Goal: Task Accomplishment & Management: Manage account settings

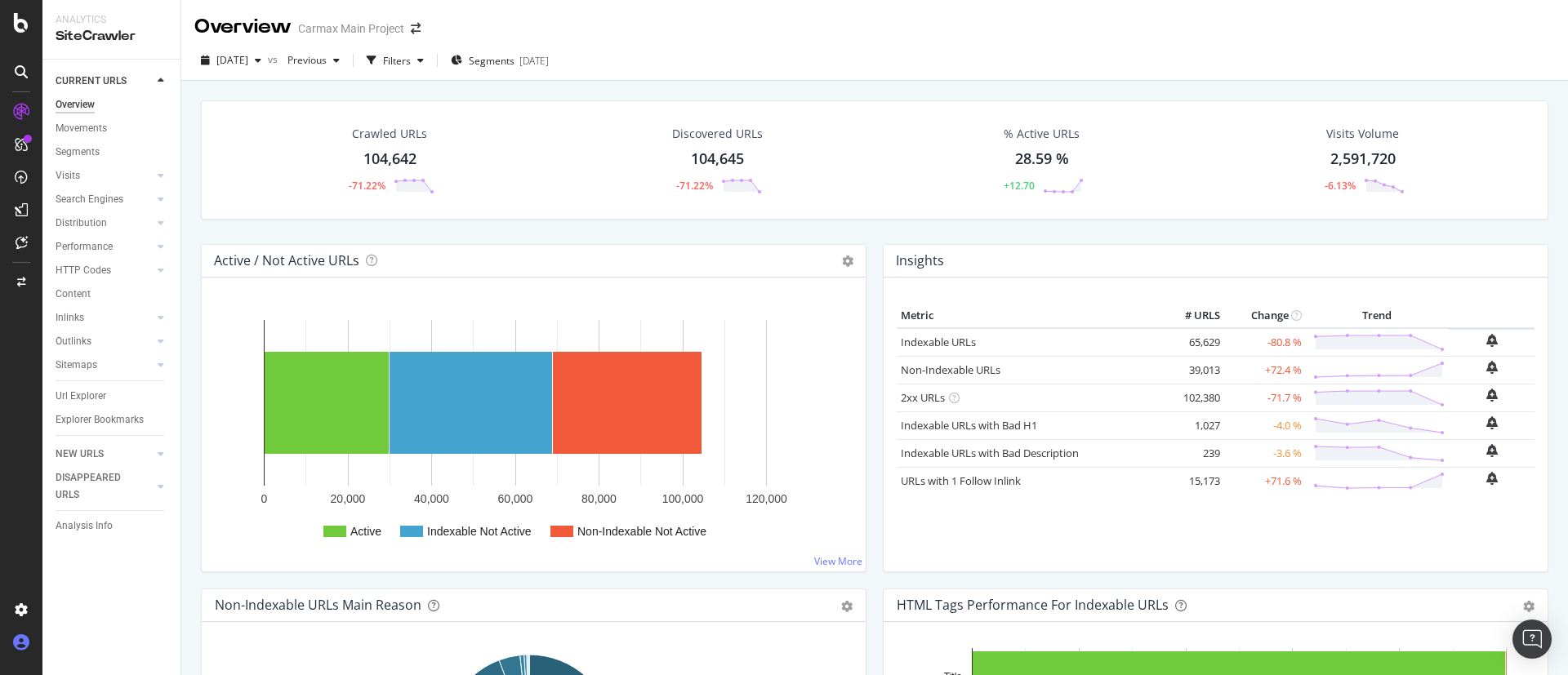
click at [23, 649] on icon at bounding box center [21, 642] width 17 height 17
click at [85, 544] on div "Profile" at bounding box center [117, 553] width 146 height 23
click at [99, 613] on div "Organizations" at bounding box center [107, 612] width 63 height 13
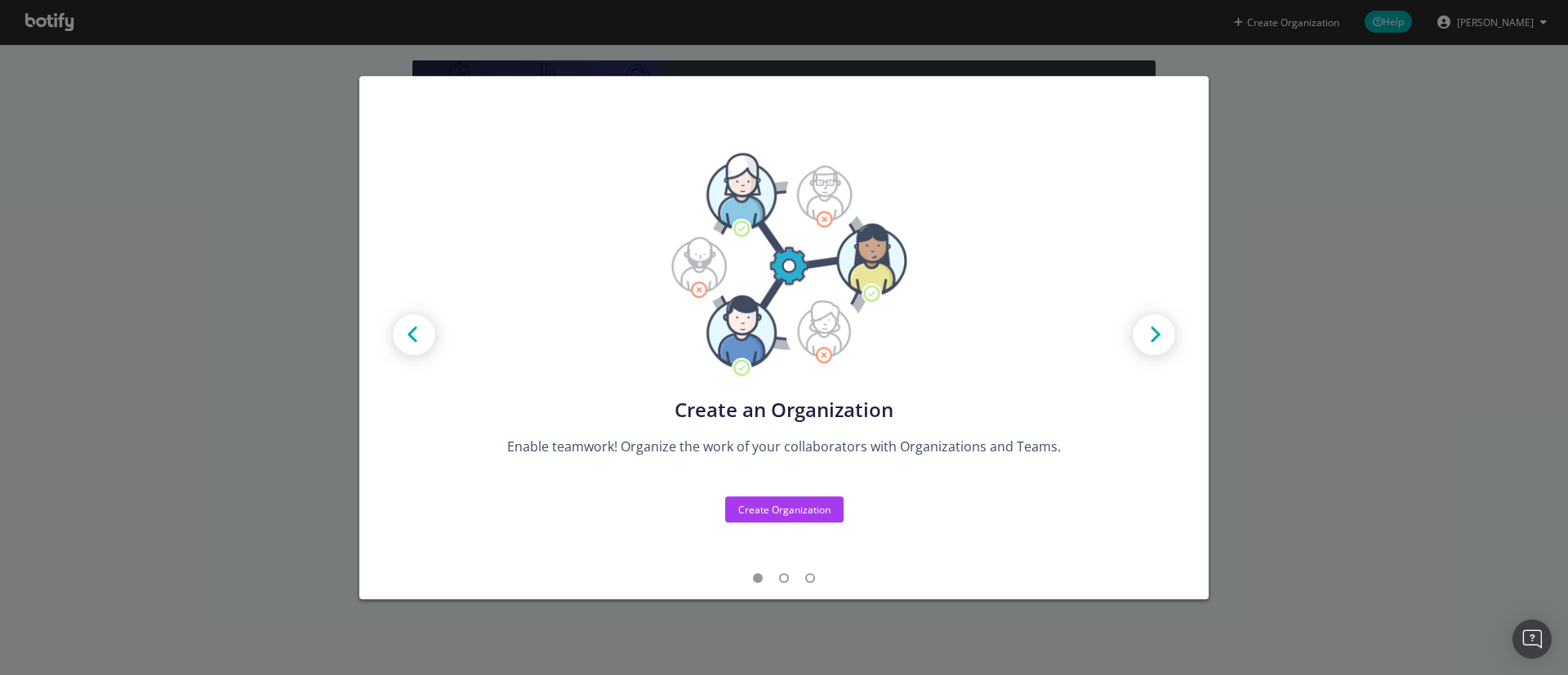
click at [1325, 337] on div "Create new Projects for your Teams Create the exact model that matches your Org…" at bounding box center [784, 337] width 1568 height 675
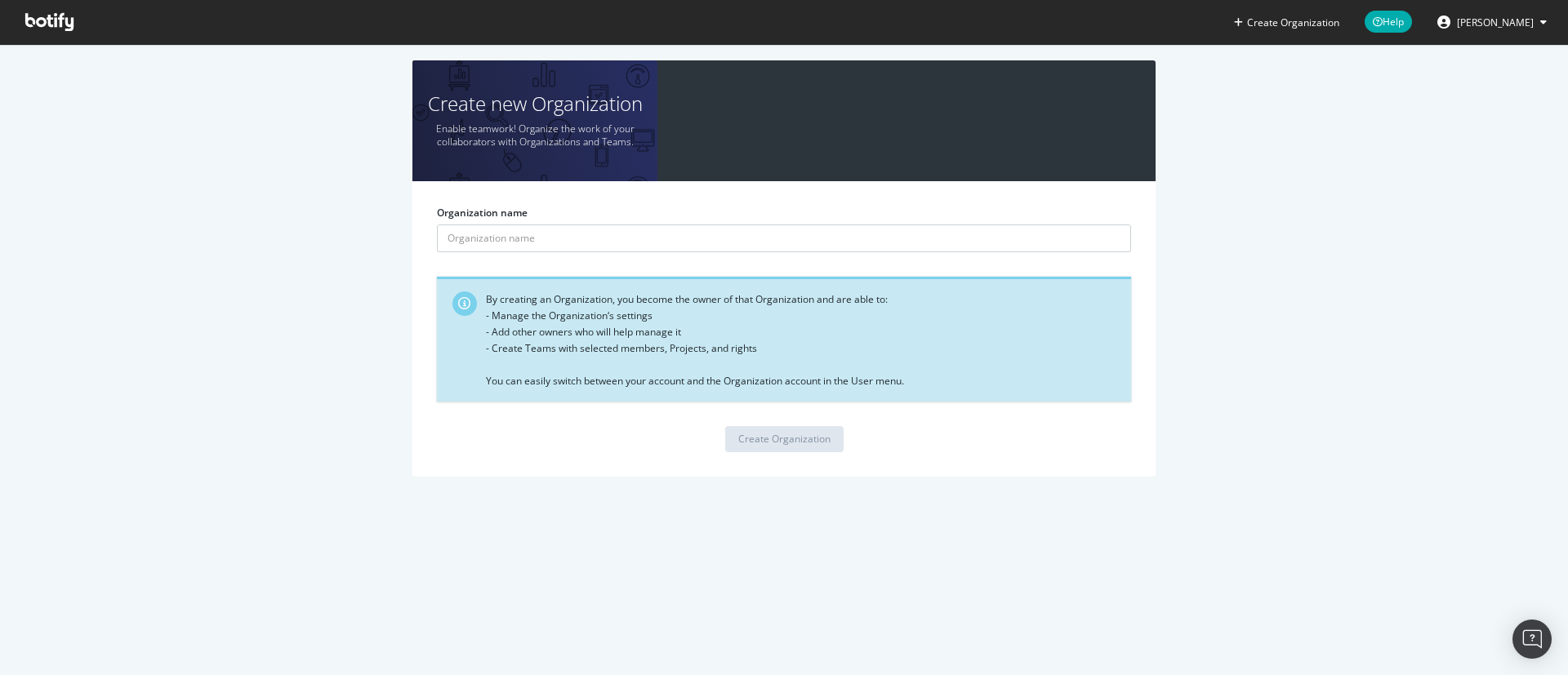
click at [1536, 12] on button "[PERSON_NAME]" at bounding box center [1492, 22] width 136 height 26
click at [1425, 248] on div "Create new Organization Enable teamwork! Organize the work of your collaborator…" at bounding box center [784, 277] width 1520 height 433
click at [48, 23] on icon at bounding box center [49, 22] width 48 height 18
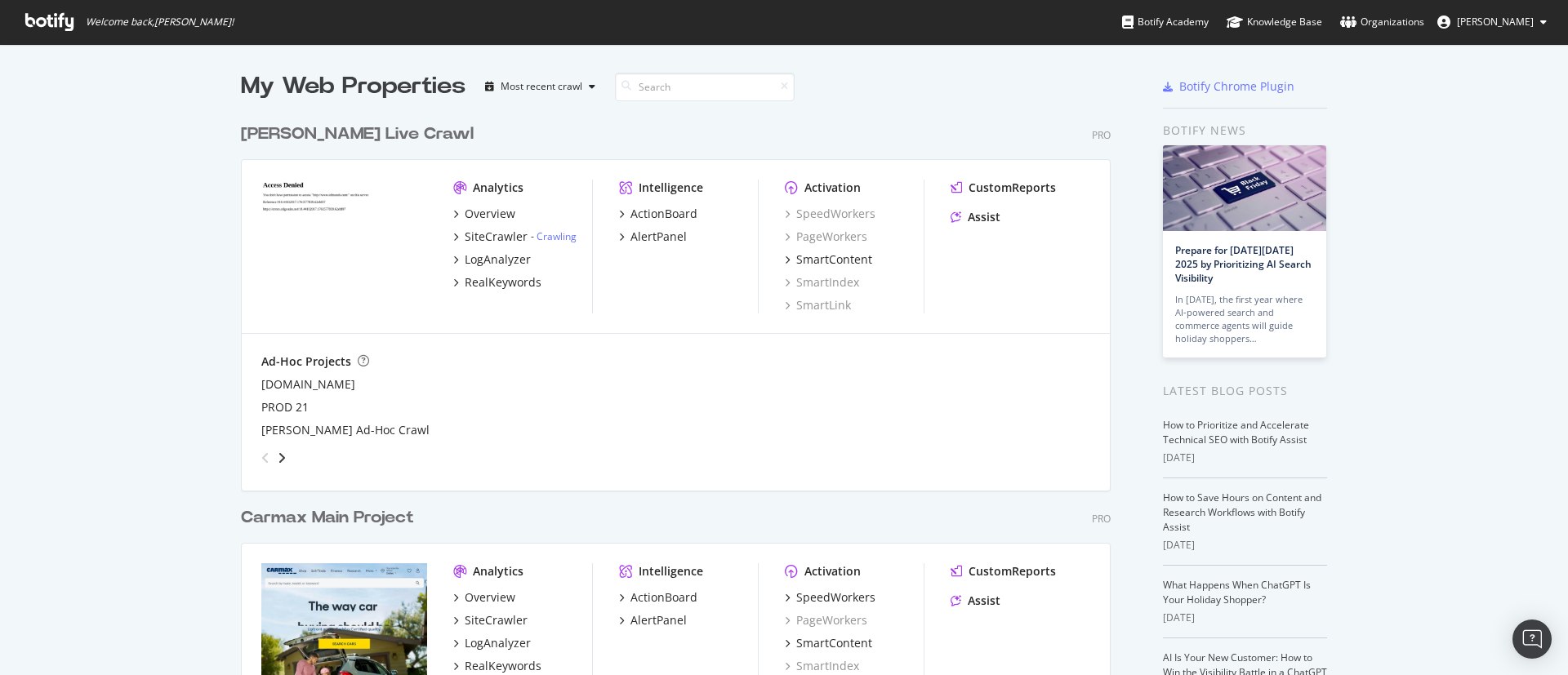
click at [41, 17] on icon at bounding box center [49, 22] width 48 height 18
click at [1402, 18] on div "Organizations" at bounding box center [1383, 22] width 85 height 17
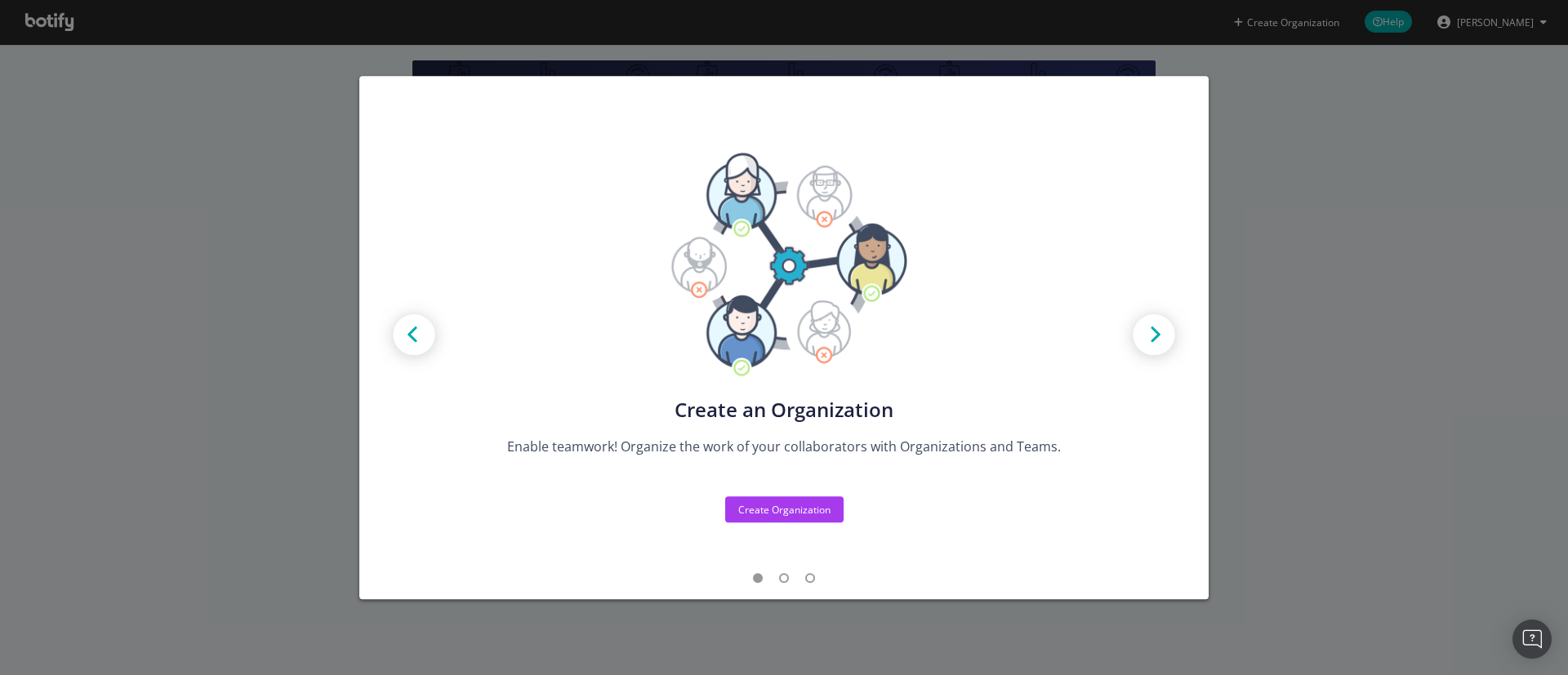
click at [1148, 340] on img "modal" at bounding box center [1154, 336] width 74 height 74
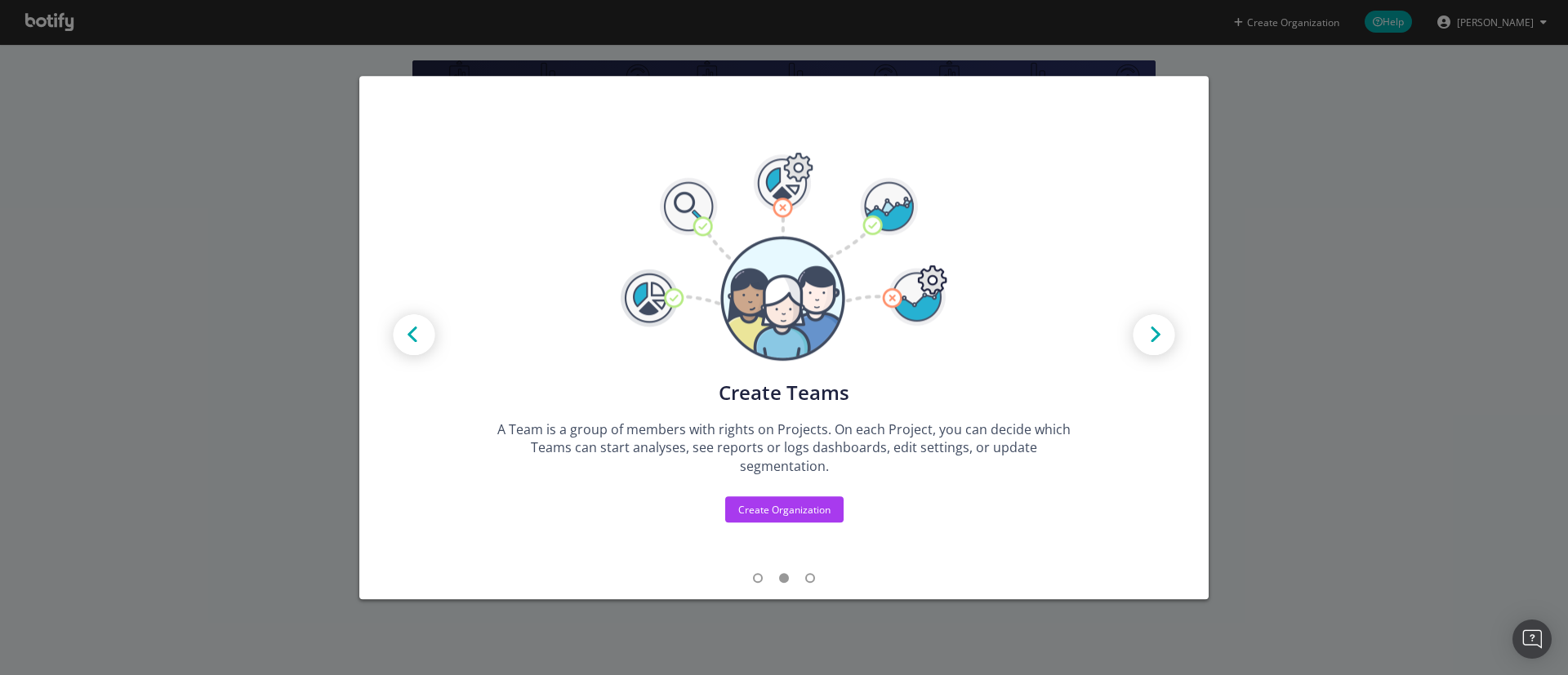
click at [1148, 340] on img "modal" at bounding box center [1154, 336] width 74 height 74
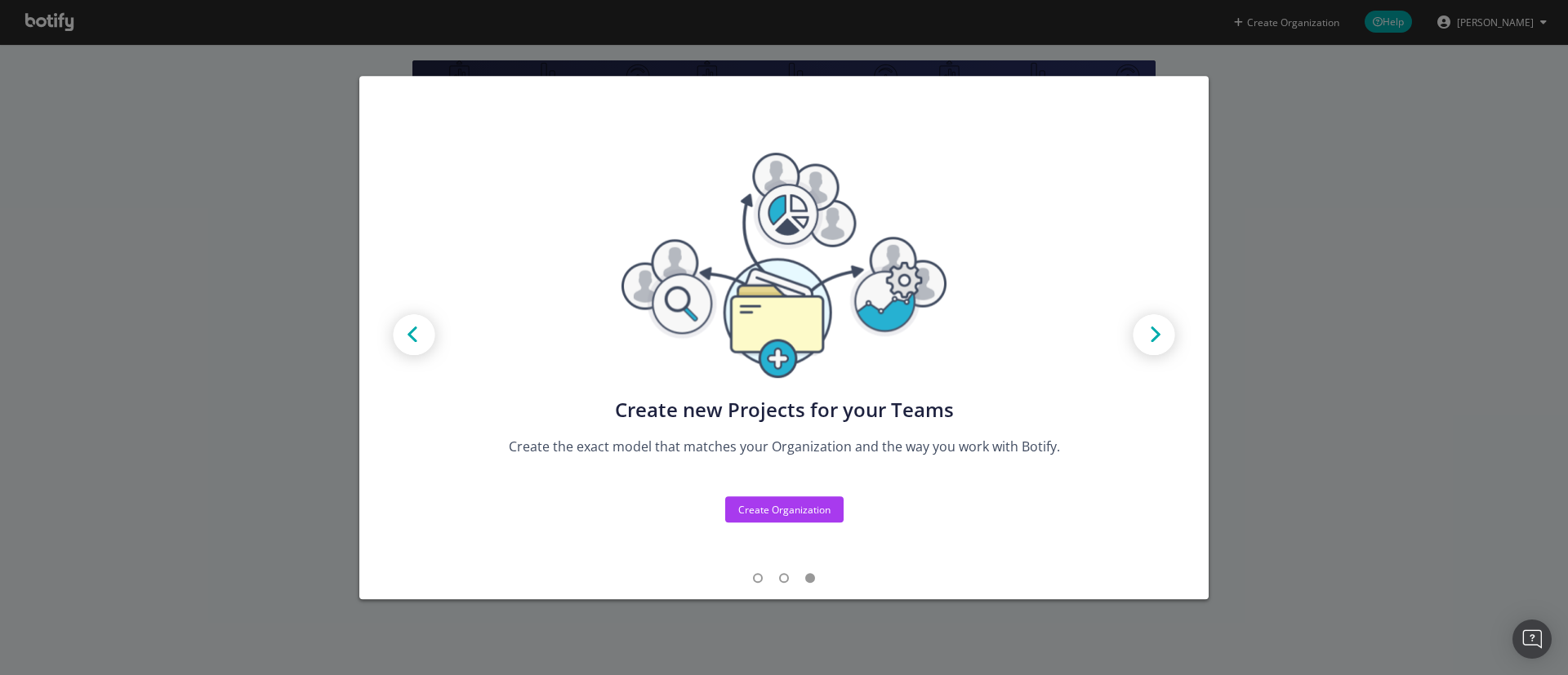
click at [1270, 306] on div "Create new Projects for your Teams Create the exact model that matches your Org…" at bounding box center [784, 337] width 1568 height 675
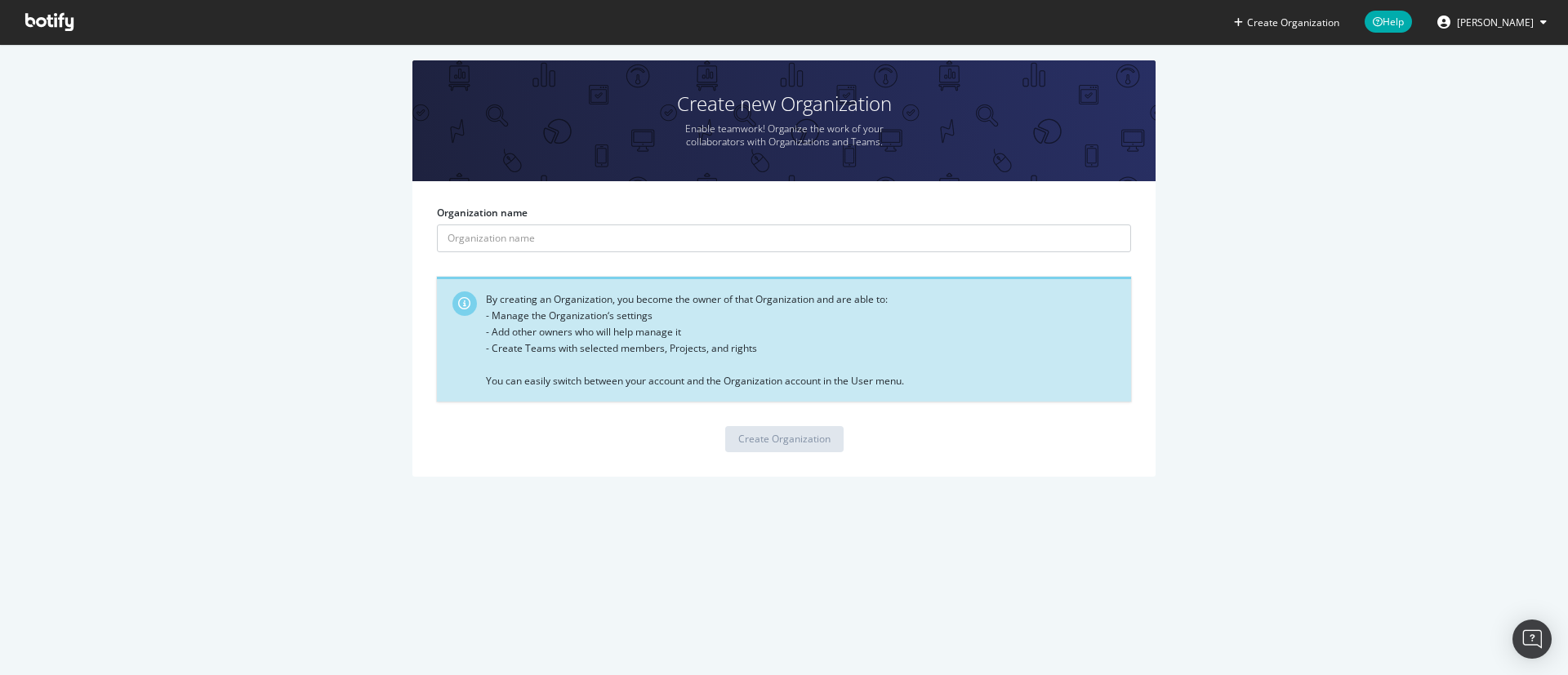
click at [33, 17] on icon at bounding box center [49, 22] width 48 height 18
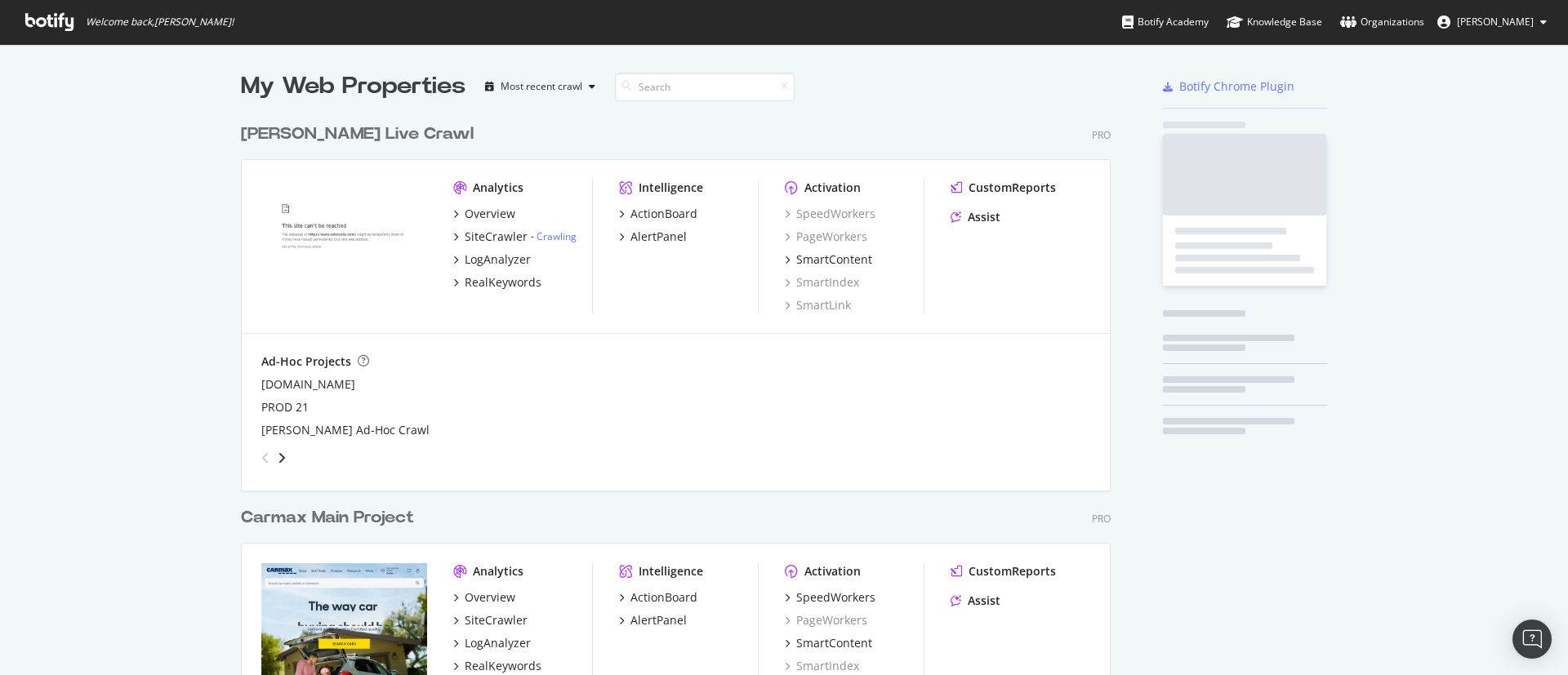
scroll to position [749, 865]
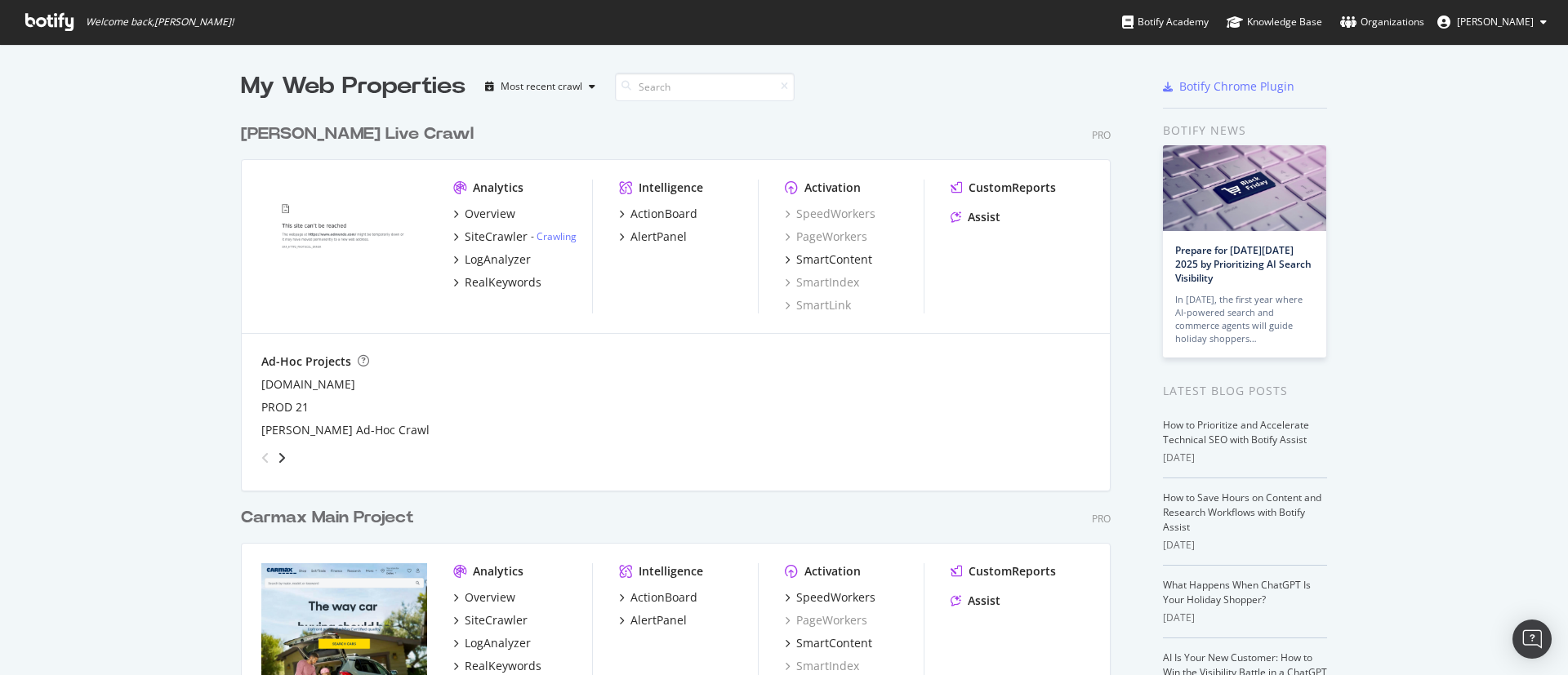
click at [379, 521] on div "Carmax Main Project" at bounding box center [328, 517] width 173 height 24
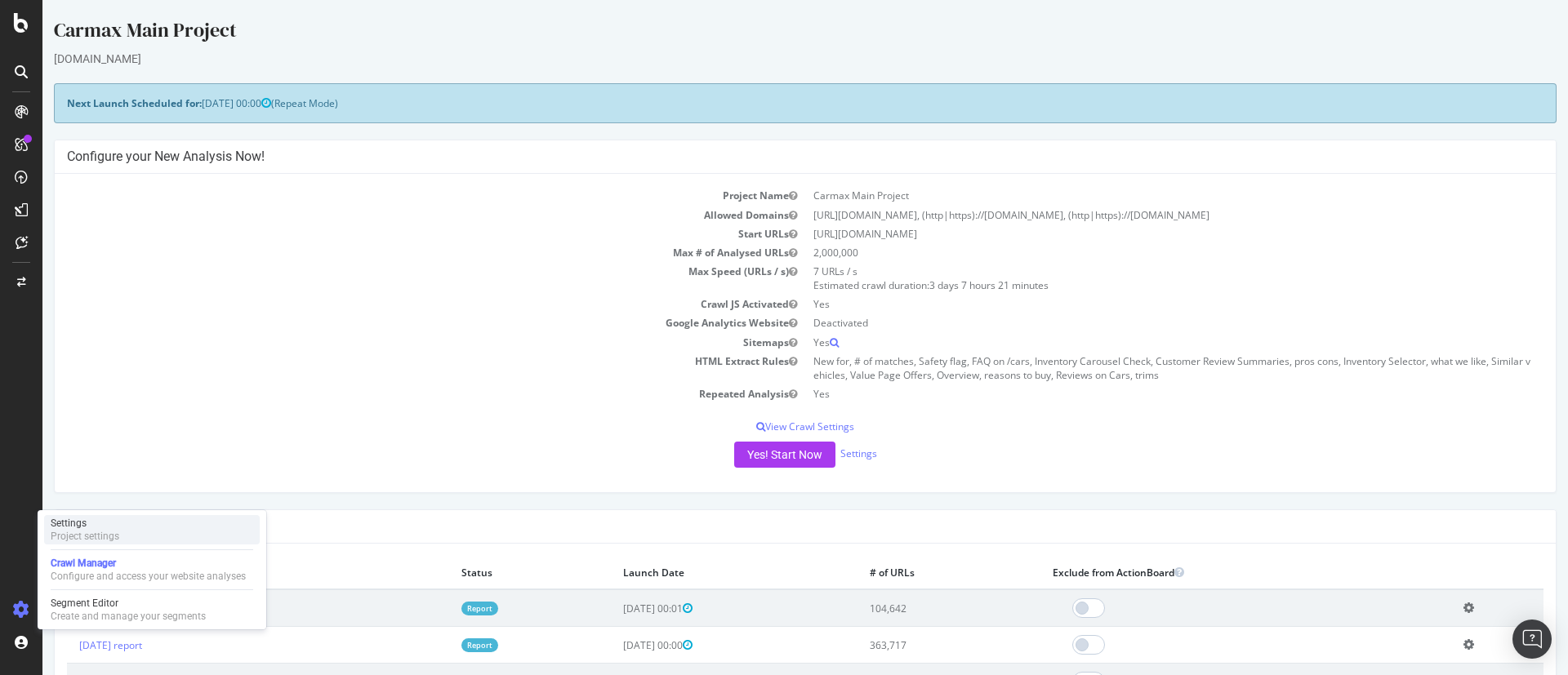
click at [85, 525] on div "Settings" at bounding box center [85, 523] width 69 height 13
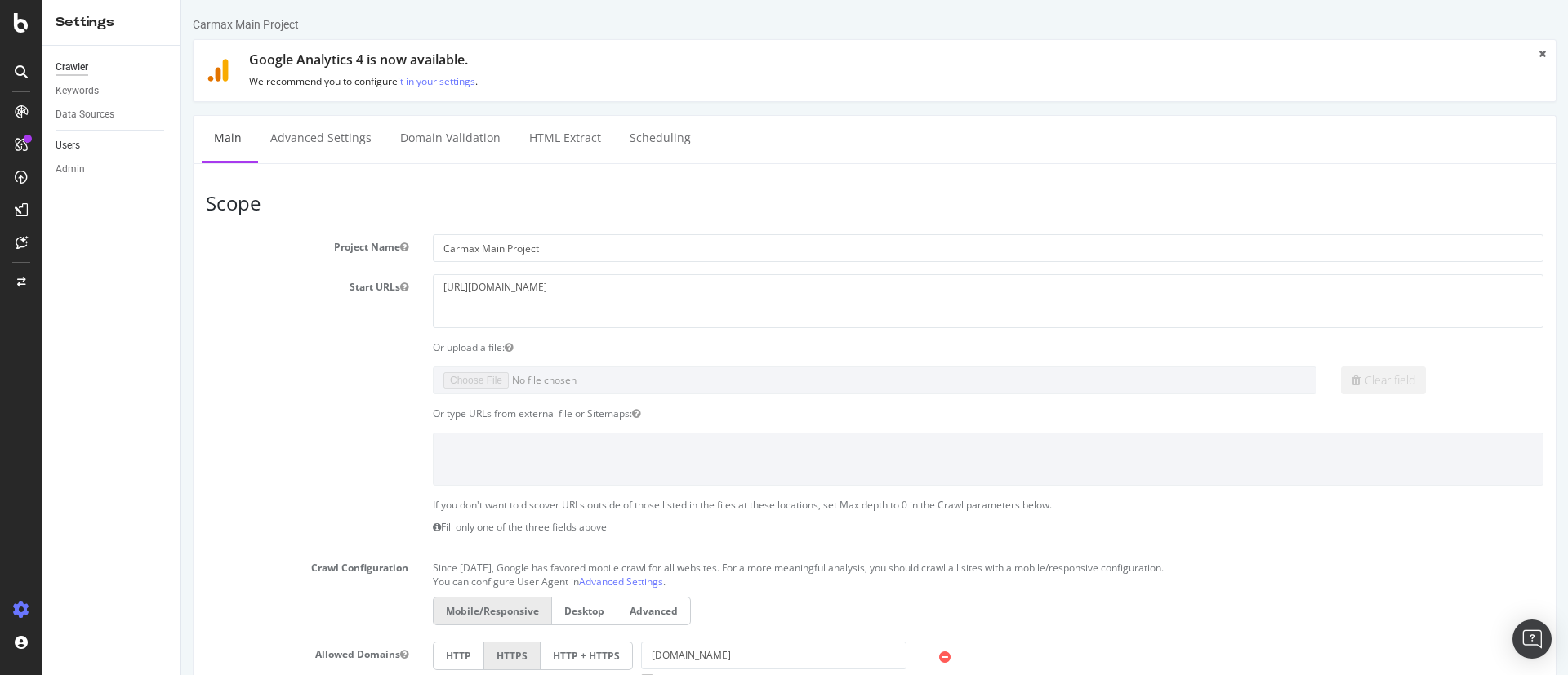
click at [89, 143] on link "Users" at bounding box center [112, 145] width 114 height 17
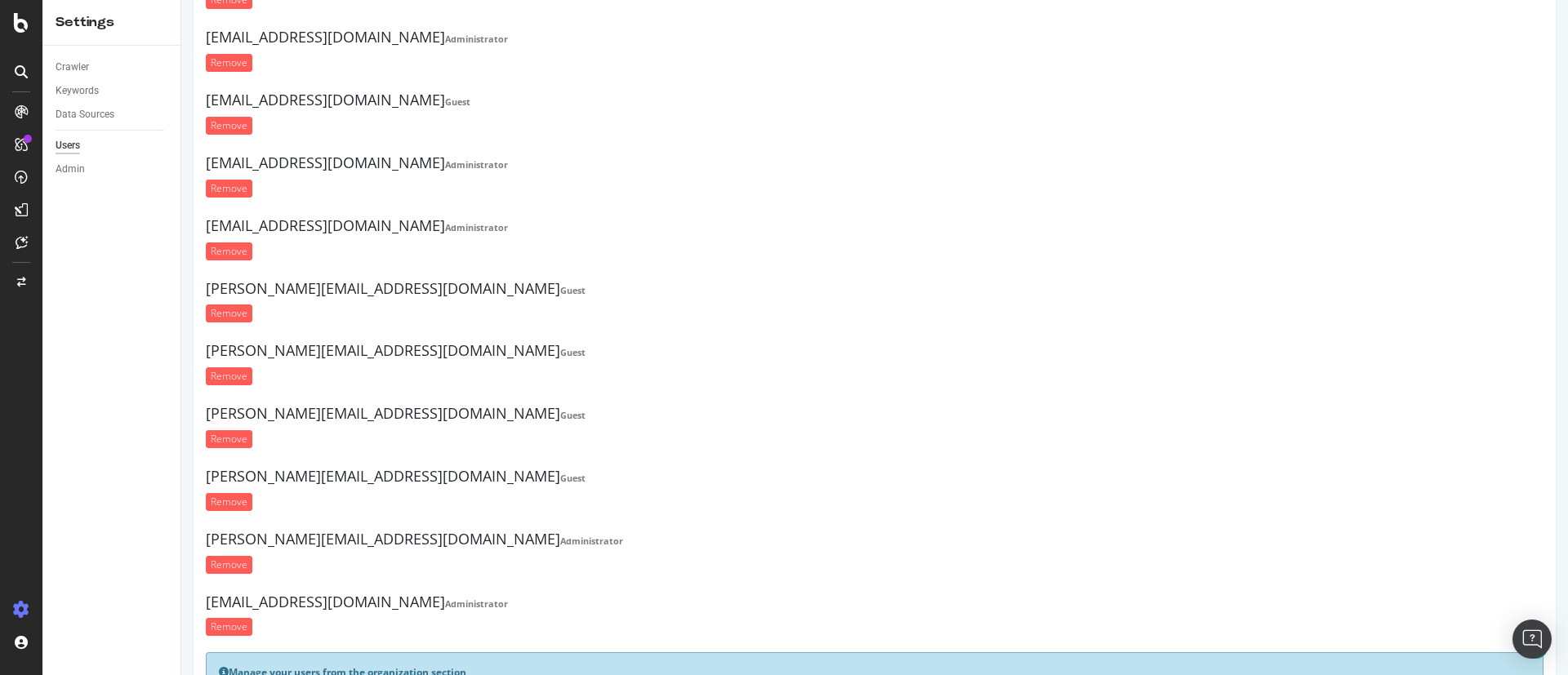
scroll to position [3039, 0]
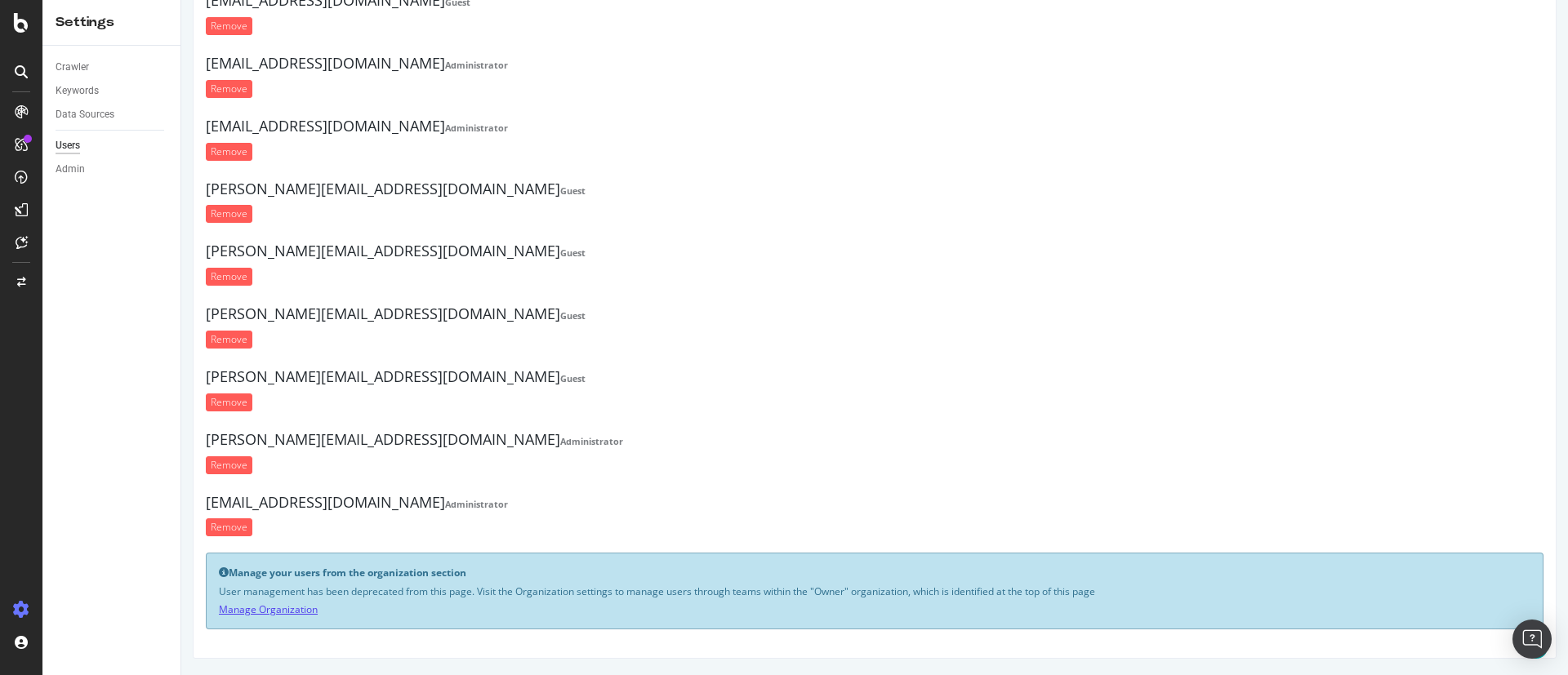
click at [298, 613] on link "Manage Organization" at bounding box center [269, 610] width 99 height 14
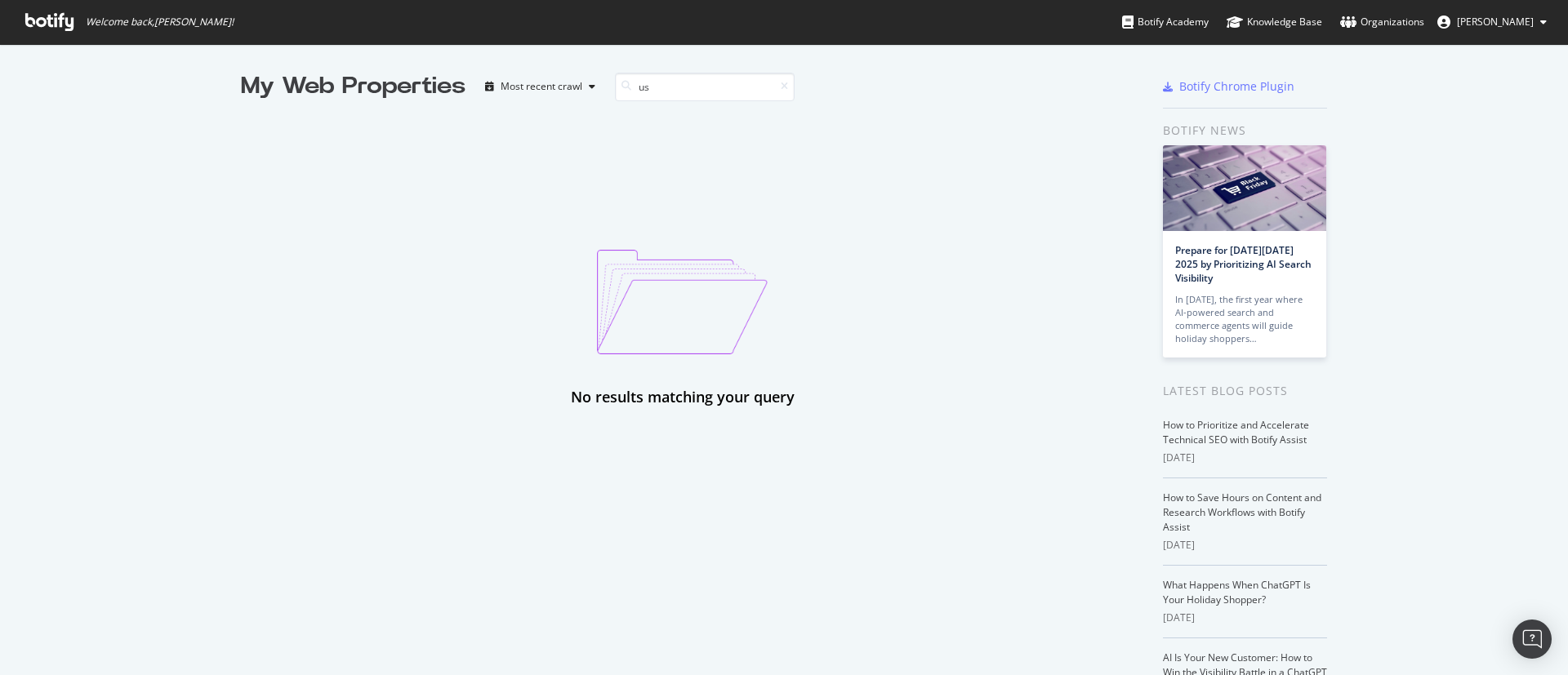
type input "u"
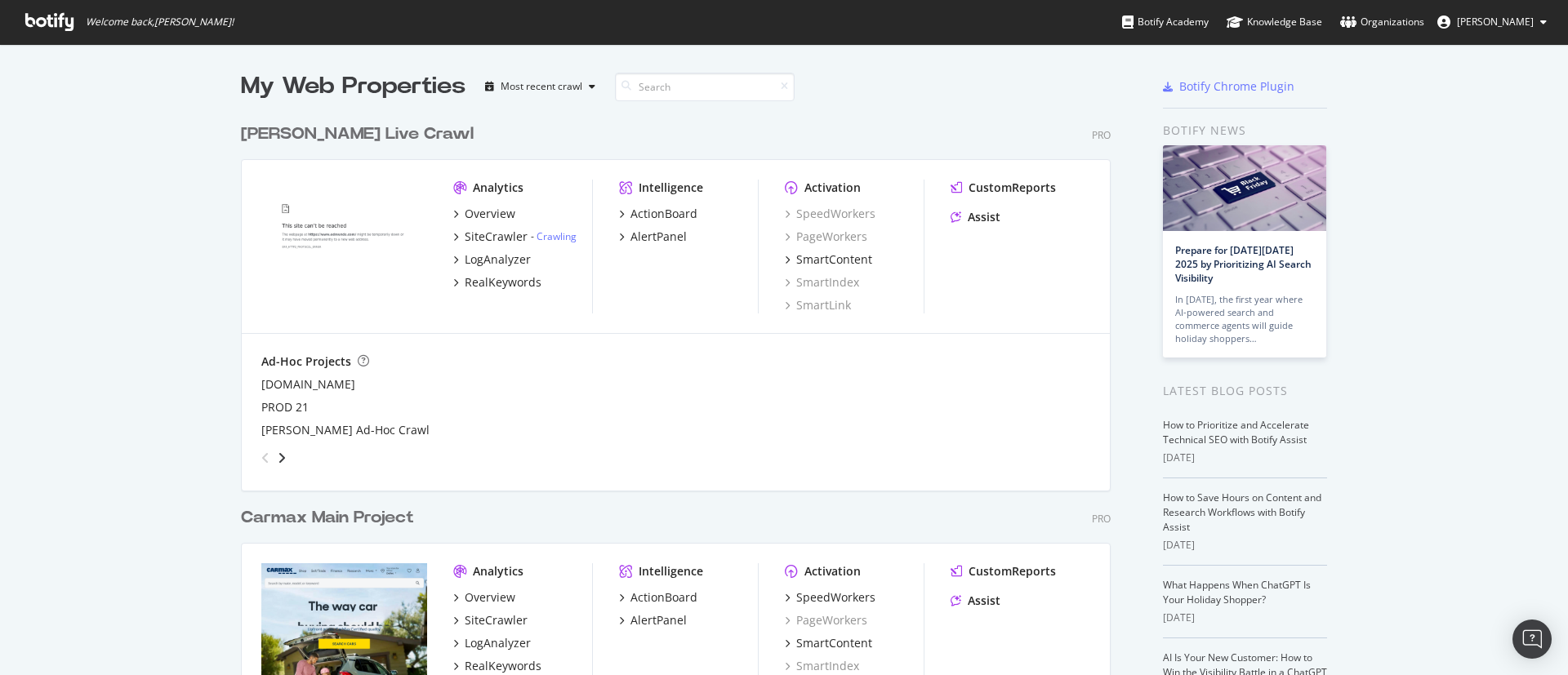
scroll to position [749, 865]
click at [1404, 17] on div "Organizations" at bounding box center [1383, 22] width 85 height 17
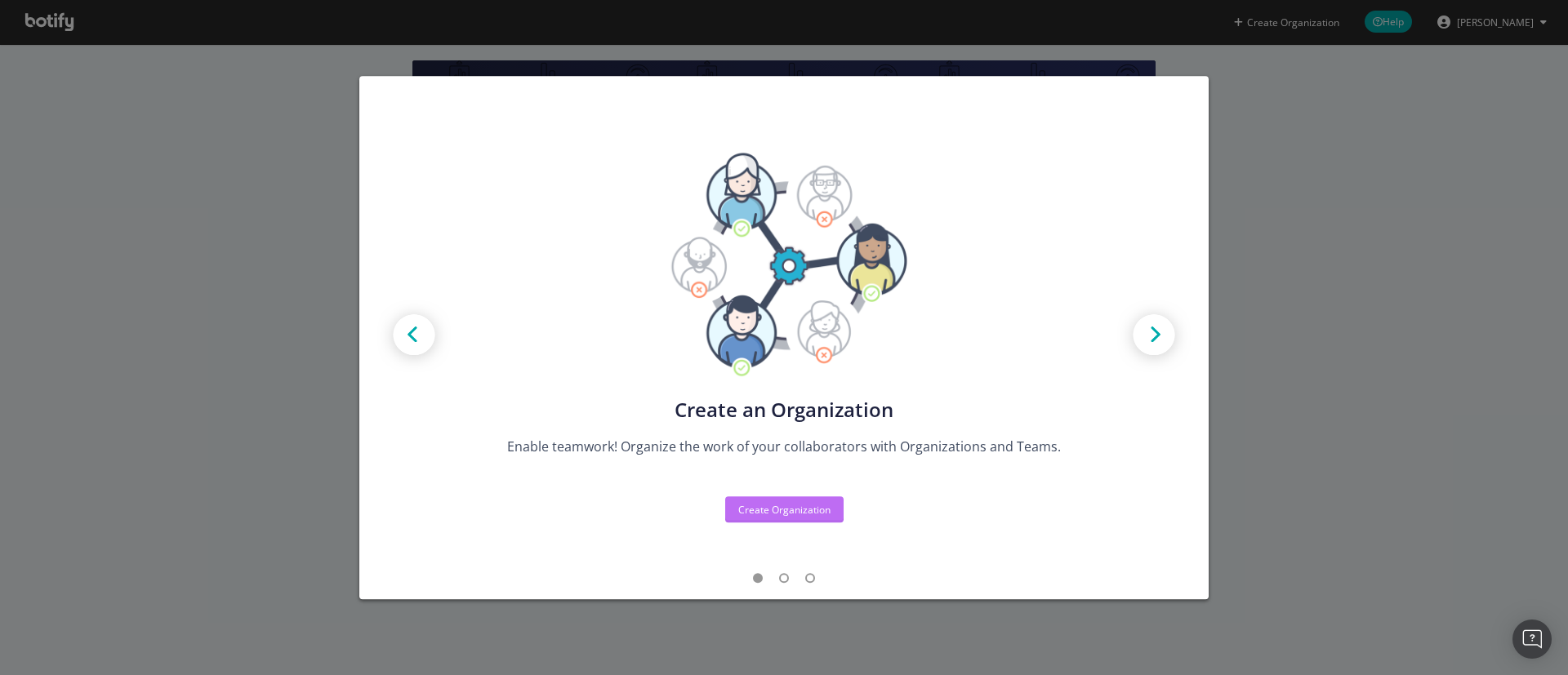
click at [759, 510] on div "Create Organization" at bounding box center [784, 510] width 92 height 14
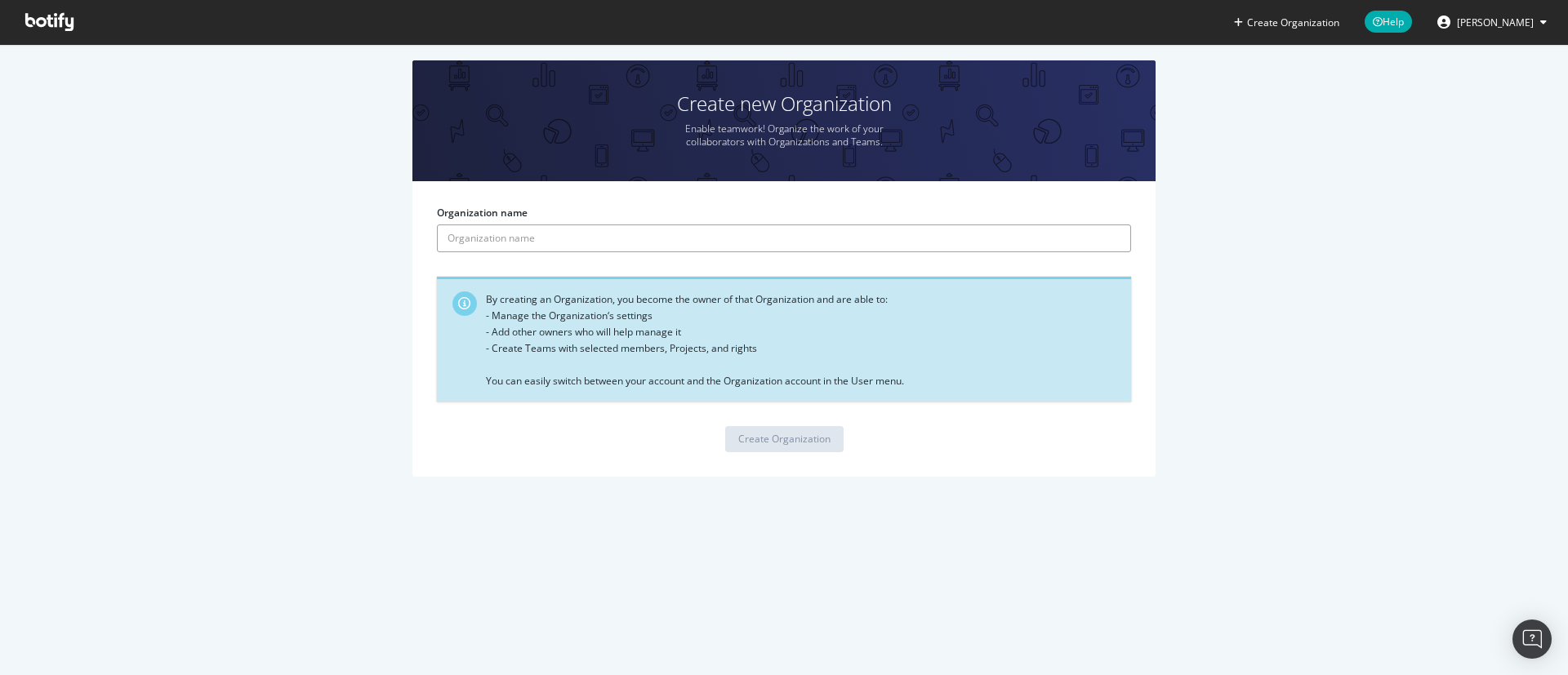
click at [570, 237] on input "Organization name" at bounding box center [784, 238] width 695 height 28
type input "SEO Strategy"
click at [811, 441] on div "Create Organization" at bounding box center [784, 439] width 92 height 14
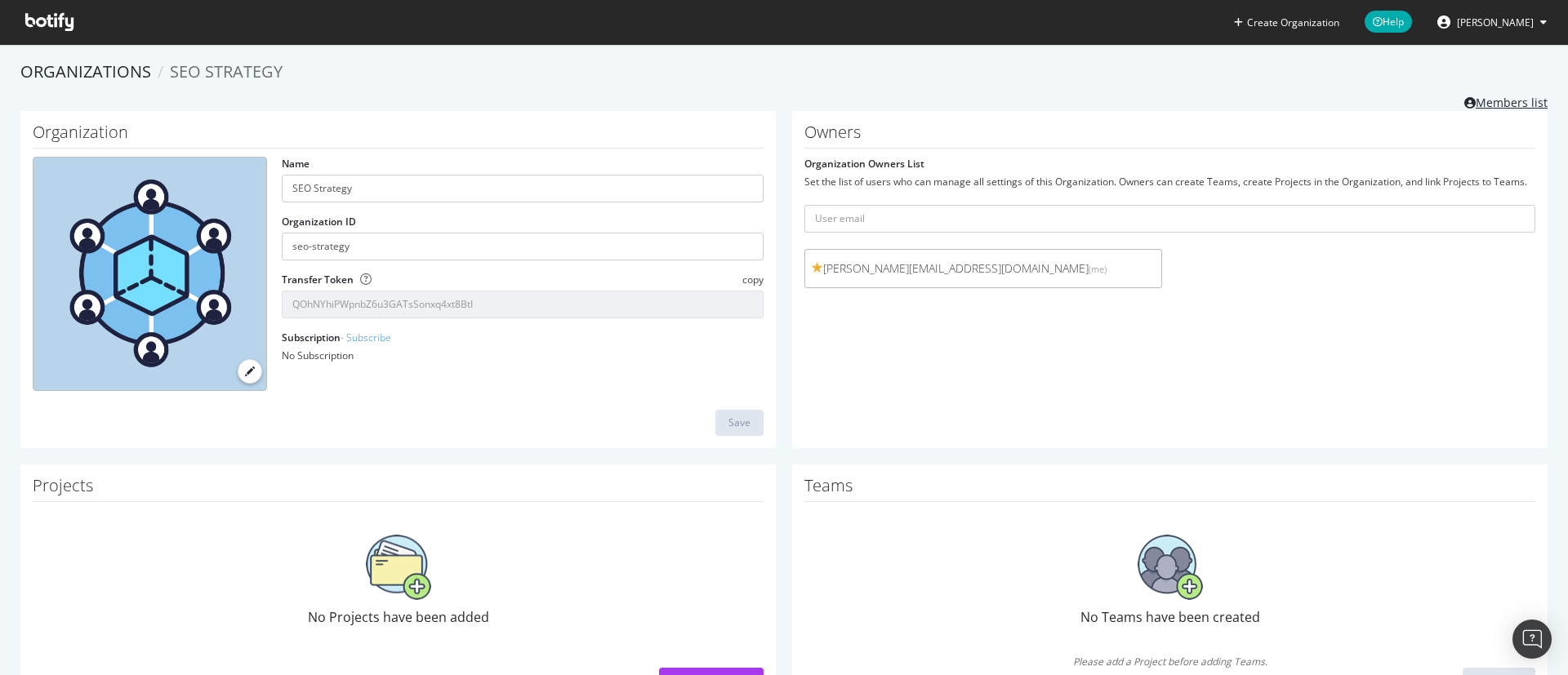
click at [1479, 103] on link "Members list" at bounding box center [1506, 100] width 84 height 20
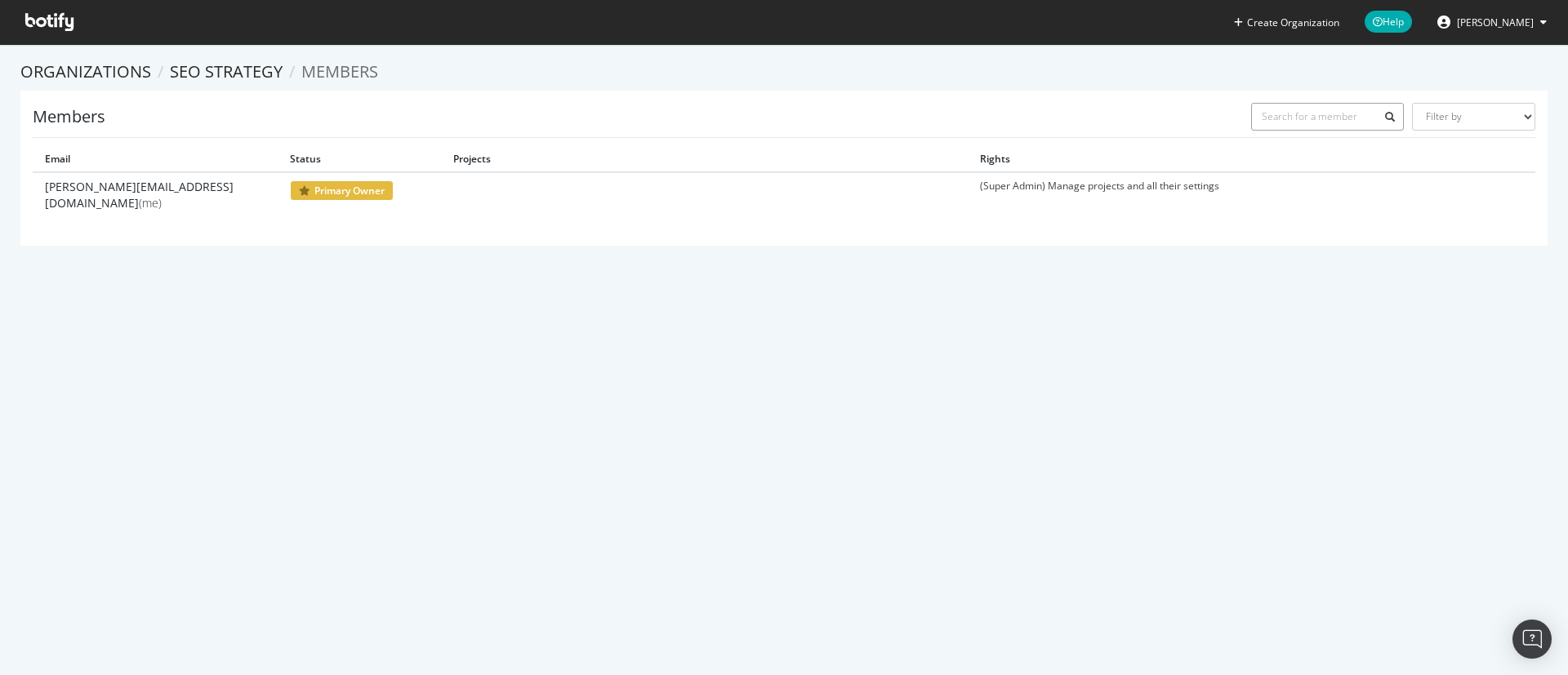
click at [1272, 109] on input "text" at bounding box center [1328, 117] width 153 height 28
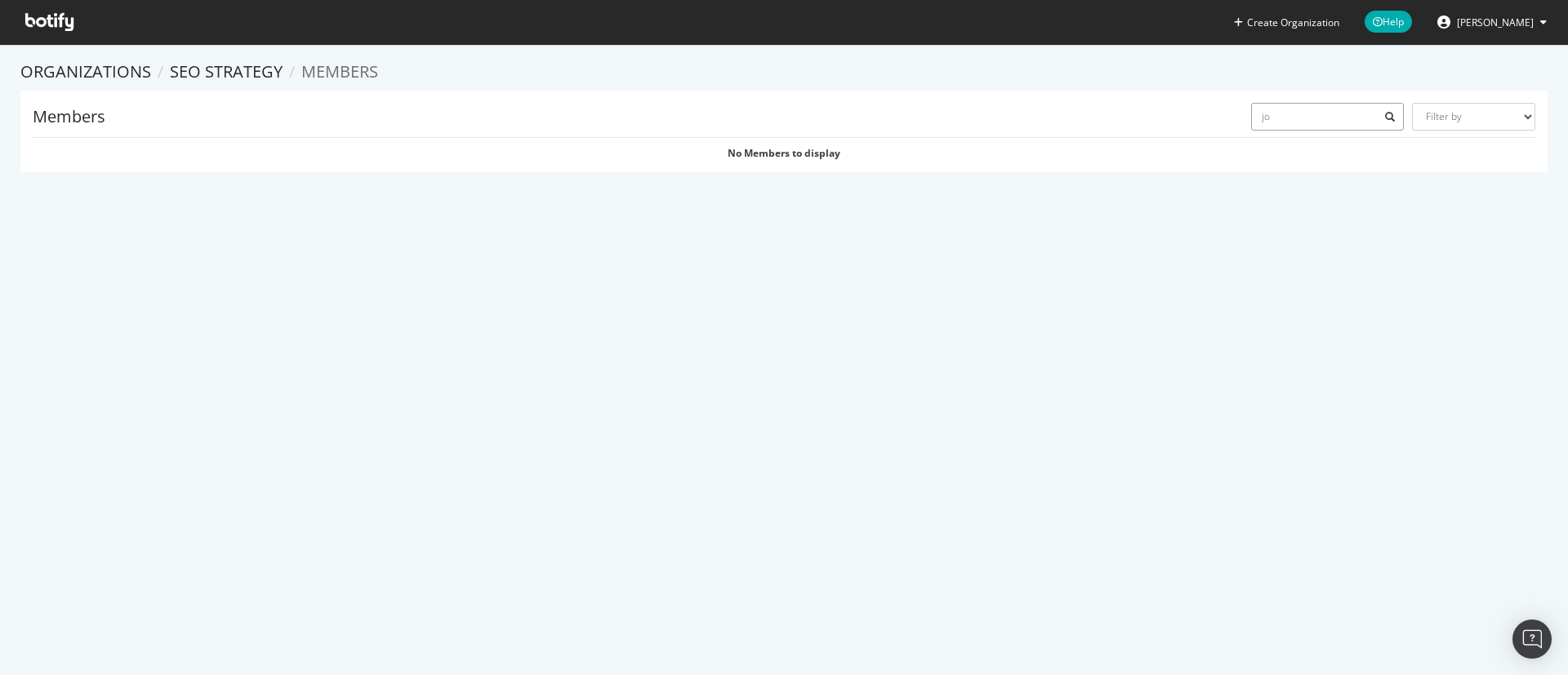
type input "j"
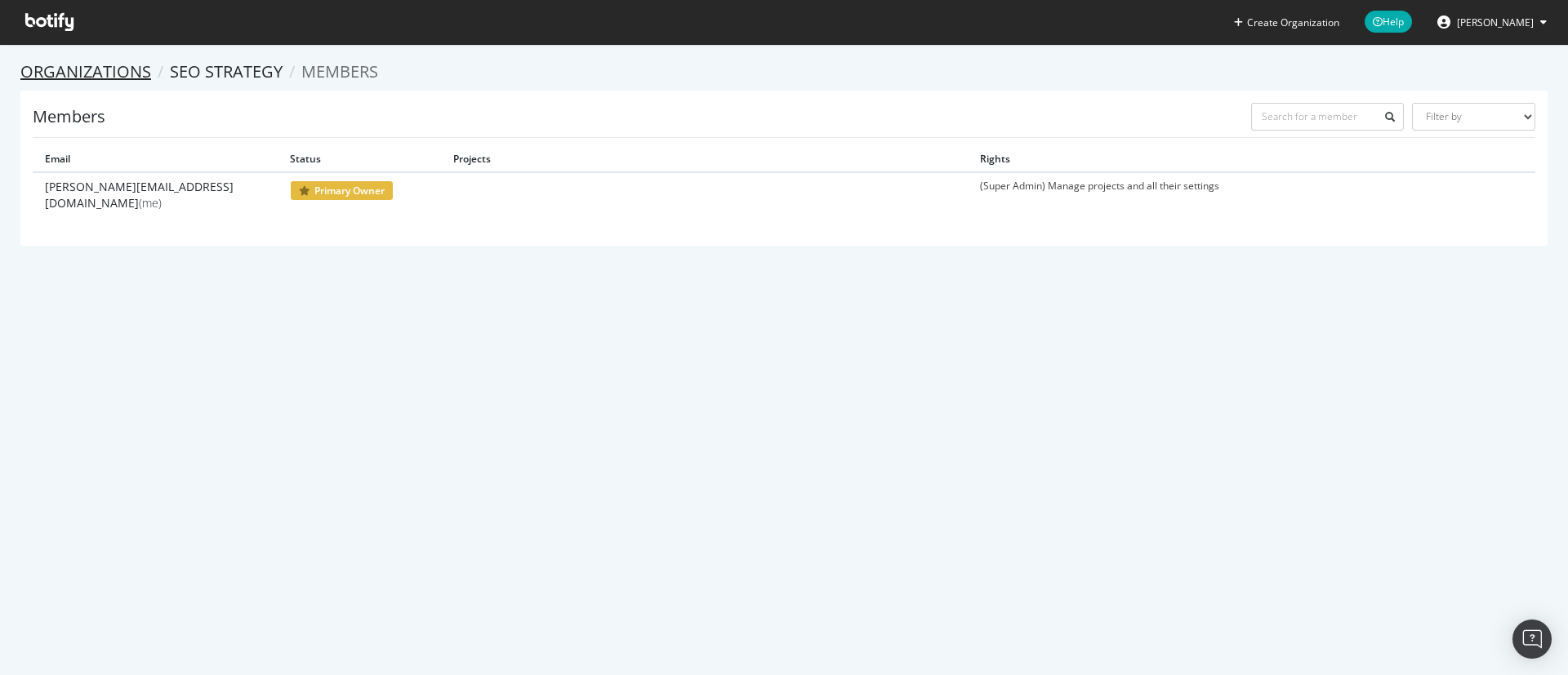
click at [92, 70] on link "Organizations" at bounding box center [85, 71] width 130 height 22
